Goal: Task Accomplishment & Management: Manage account settings

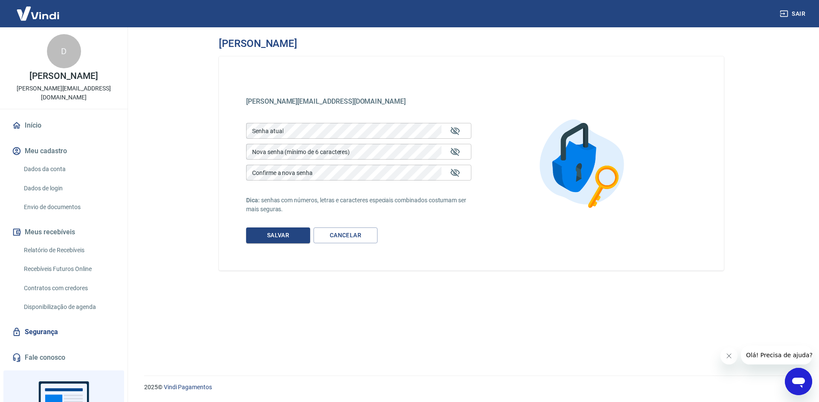
click at [443, 133] on div "Senha atual" at bounding box center [358, 131] width 225 height 16
click at [338, 239] on link "Cancelar" at bounding box center [346, 235] width 64 height 16
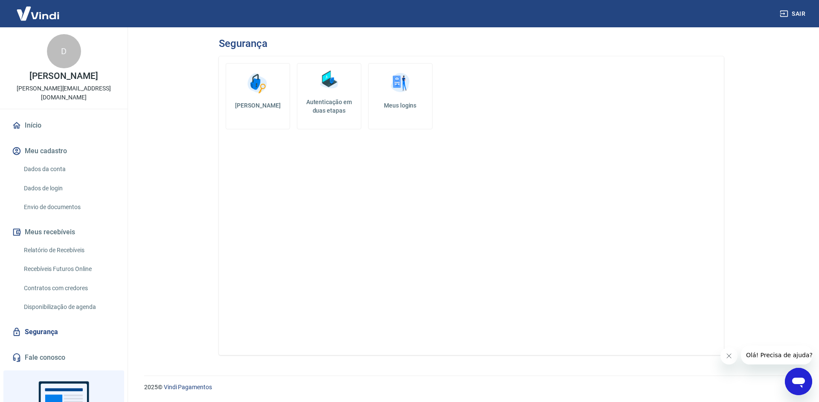
click at [82, 163] on link "Dados da conta" at bounding box center [68, 168] width 97 height 17
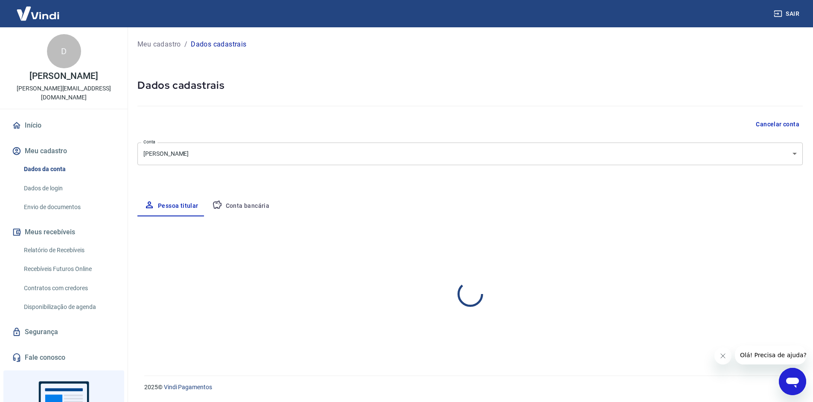
select select "SP"
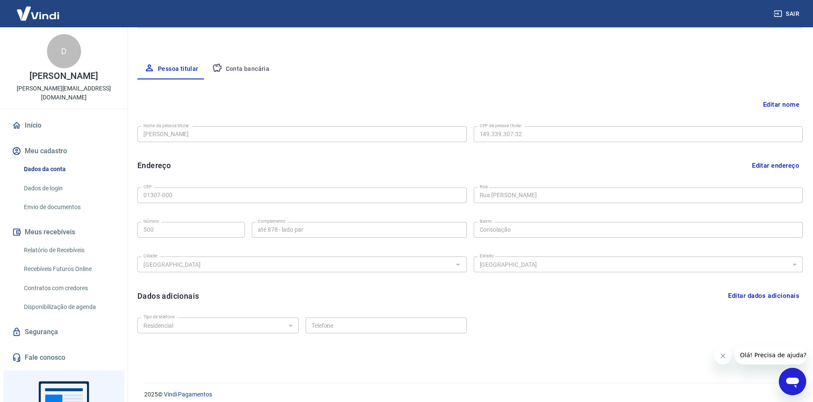
scroll to position [144, 0]
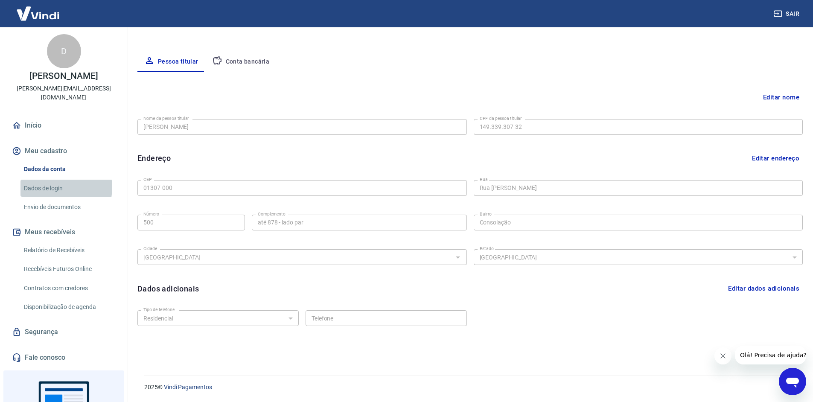
click at [59, 180] on link "Dados de login" at bounding box center [68, 188] width 97 height 17
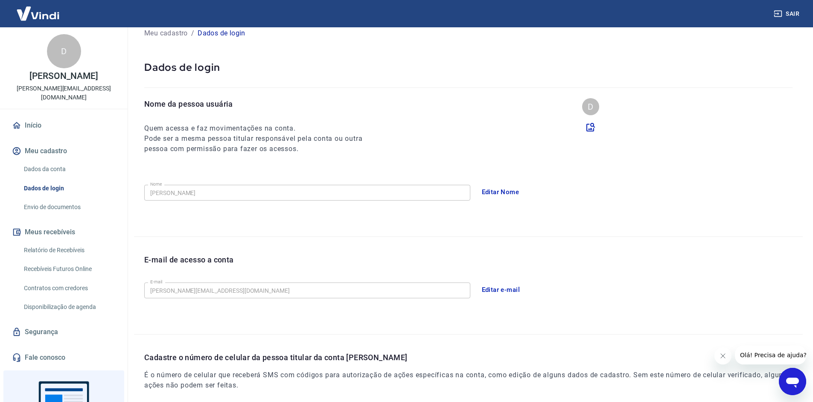
scroll to position [145, 0]
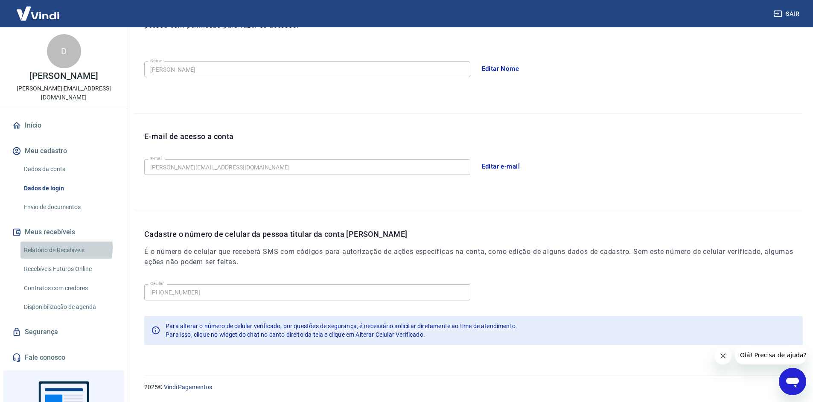
click at [56, 242] on link "Relatório de Recebíveis" at bounding box center [68, 250] width 97 height 17
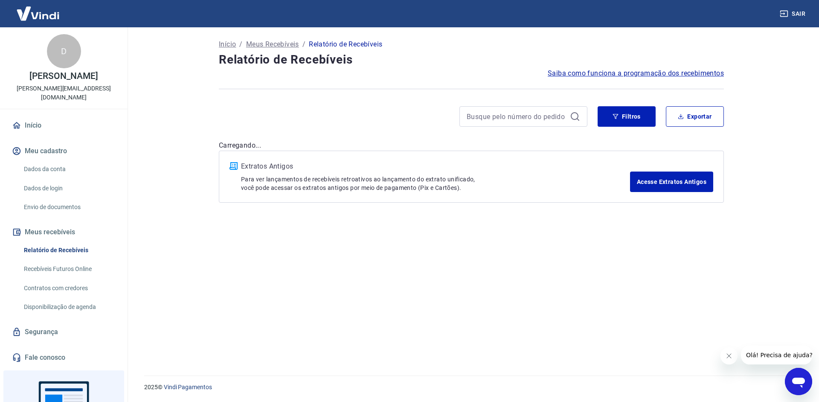
click at [58, 260] on link "Recebíveis Futuros Online" at bounding box center [68, 268] width 97 height 17
